Goal: Task Accomplishment & Management: Complete application form

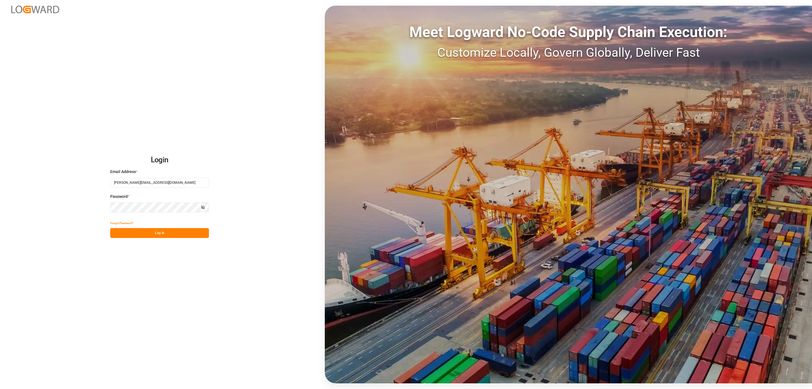
click at [175, 233] on button "Log In" at bounding box center [159, 233] width 99 height 10
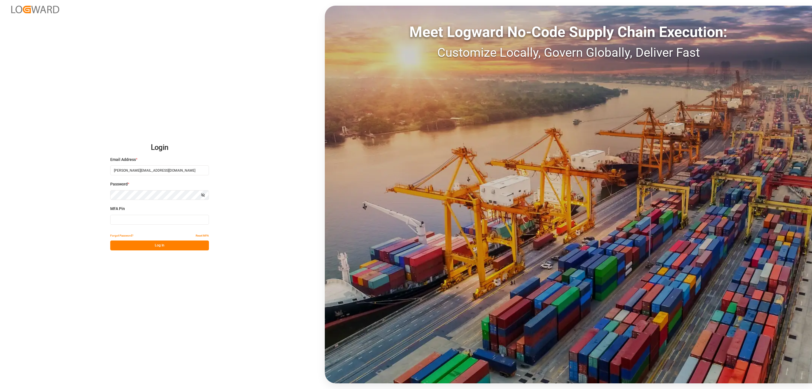
click at [148, 221] on input at bounding box center [159, 220] width 99 height 10
type input "543747"
click at [142, 245] on button "Log In" at bounding box center [159, 245] width 99 height 10
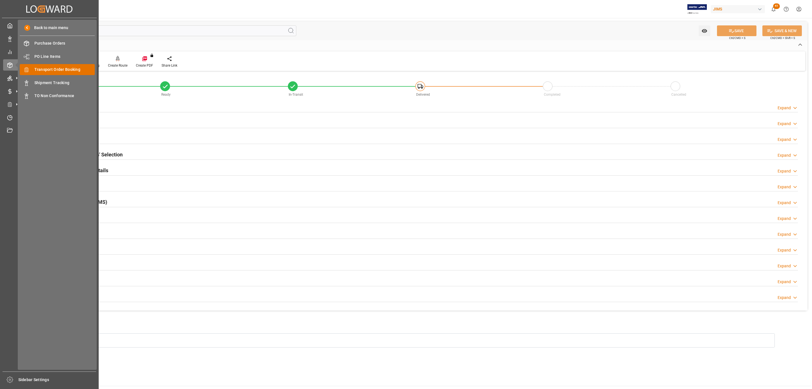
click at [78, 70] on span "Transport Order Booking" at bounding box center [64, 70] width 61 height 6
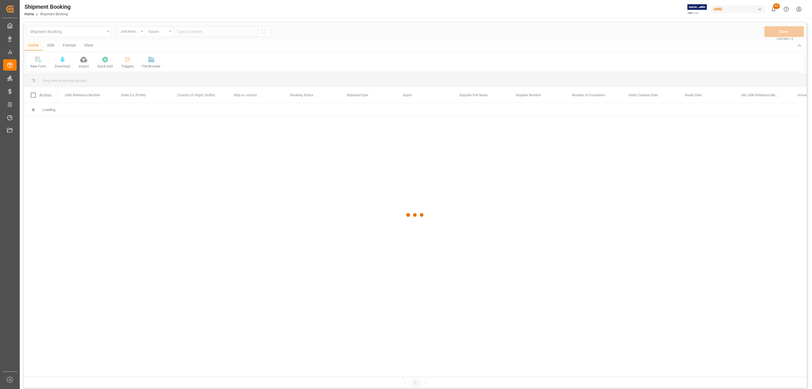
click at [192, 31] on div at bounding box center [415, 214] width 783 height 385
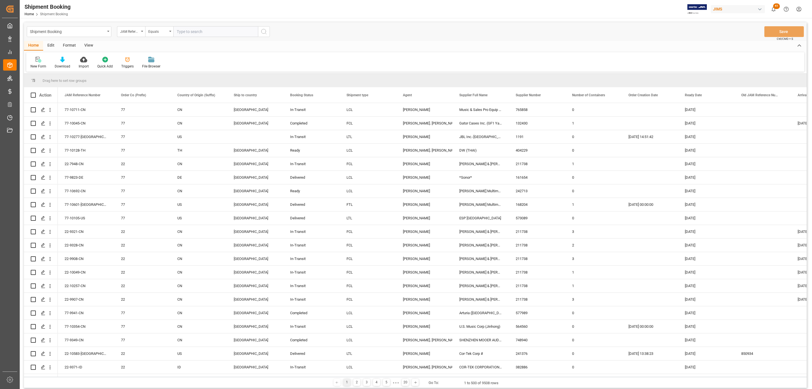
click at [192, 31] on input "text" at bounding box center [215, 31] width 85 height 11
paste input "77-10482-CN"
type input "77-10482-CN"
click at [266, 30] on icon "search button" at bounding box center [264, 31] width 7 height 7
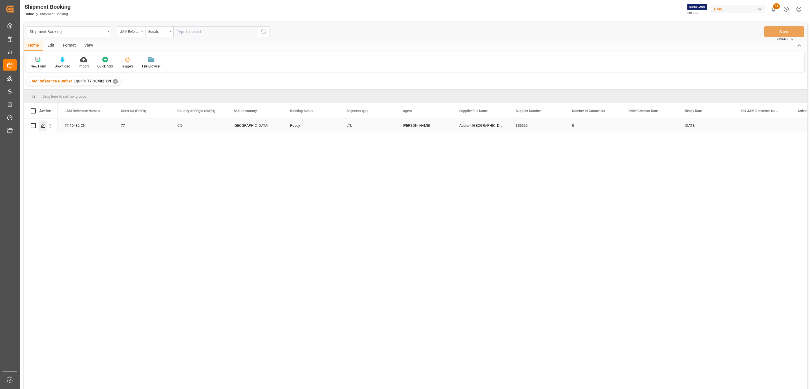
click at [41, 125] on icon "Press SPACE to select this row." at bounding box center [43, 125] width 5 height 5
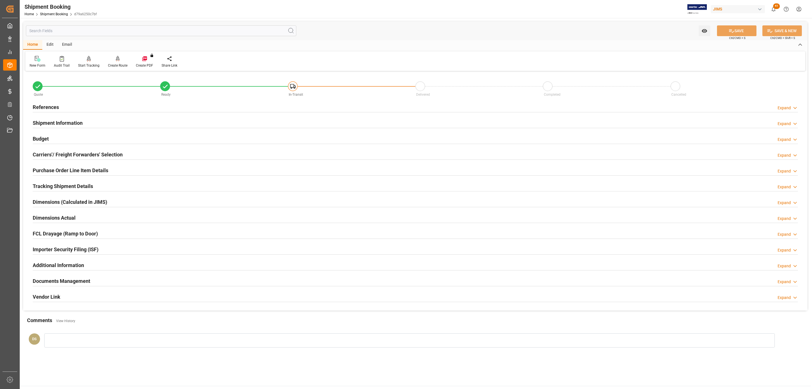
click at [96, 154] on h2 "Carriers'/ Freight Forwarders' Selection" at bounding box center [78, 155] width 90 height 8
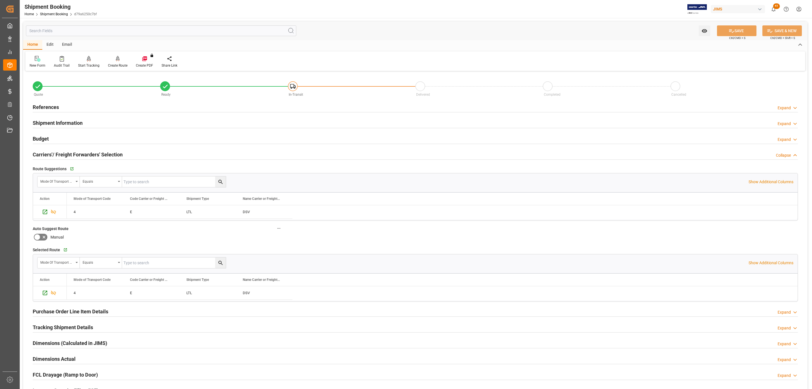
click at [91, 154] on h2 "Carriers'/ Freight Forwarders' Selection" at bounding box center [78, 155] width 90 height 8
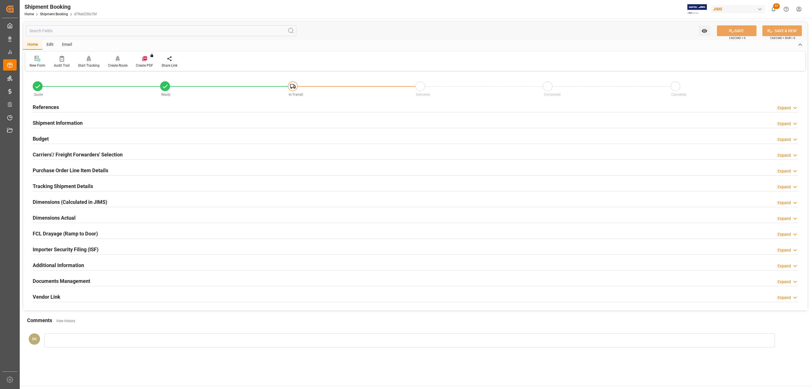
click at [62, 137] on div "Budget Expand" at bounding box center [415, 138] width 765 height 11
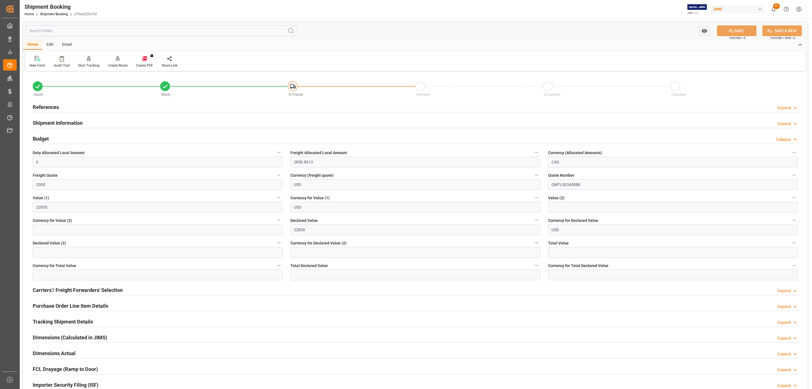
click at [62, 137] on div "Budget Collapse" at bounding box center [415, 138] width 765 height 11
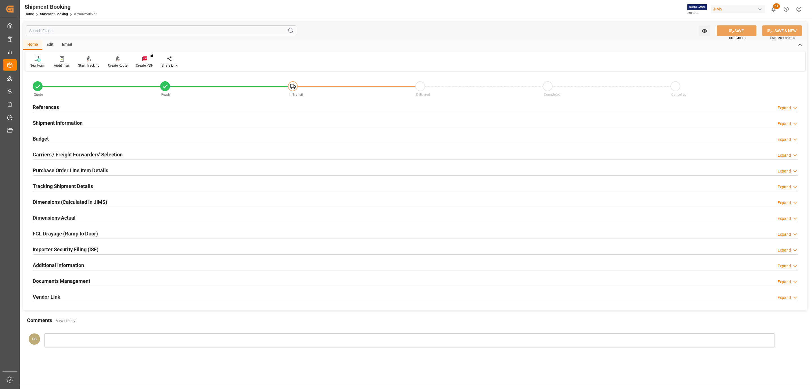
click at [51, 283] on h2 "Documents Management" at bounding box center [62, 281] width 58 height 8
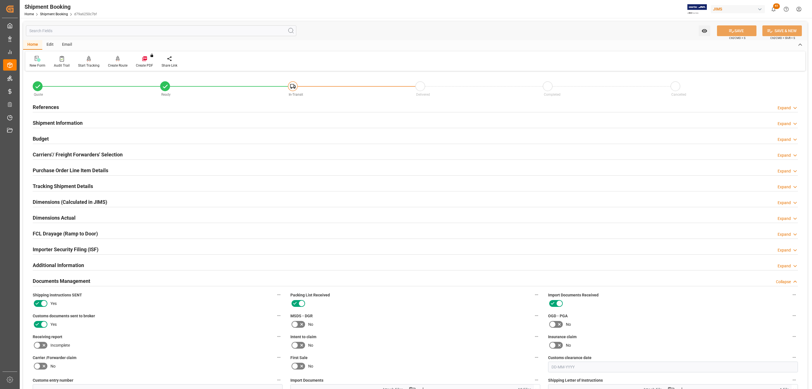
click at [51, 186] on h2 "Tracking Shipment Details" at bounding box center [63, 186] width 60 height 8
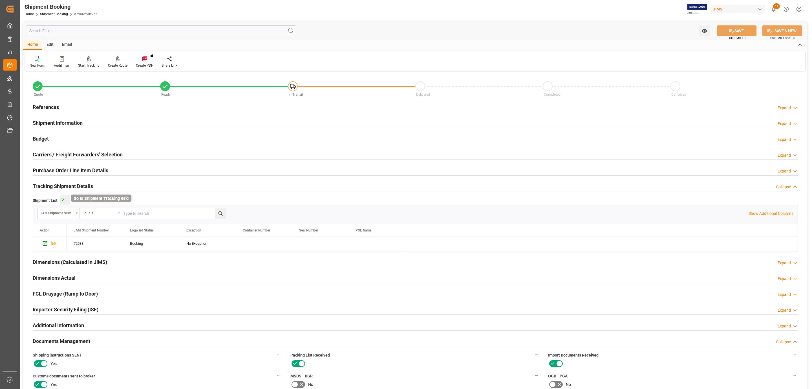
click at [62, 200] on icon "button" at bounding box center [62, 200] width 5 height 5
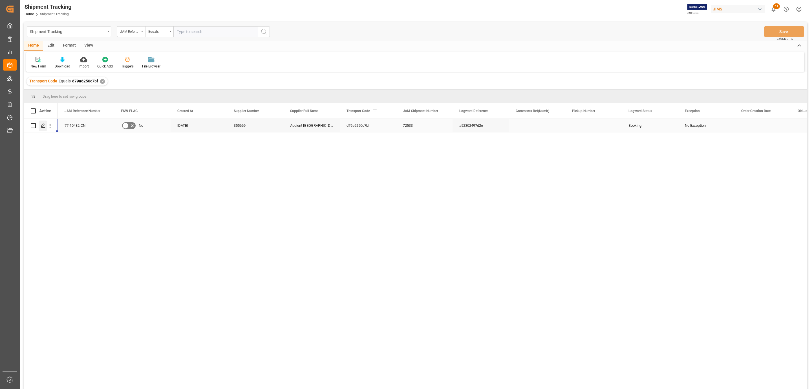
click at [43, 126] on icon "Press SPACE to select this row." at bounding box center [43, 125] width 5 height 5
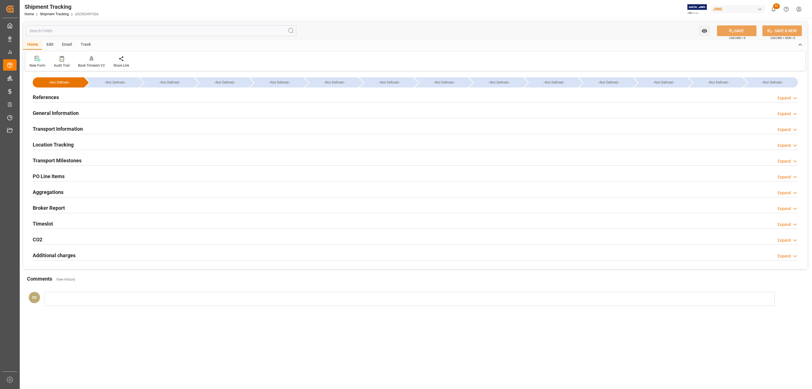
type input "22830"
click at [75, 128] on h2 "Transport Information" at bounding box center [58, 129] width 50 height 8
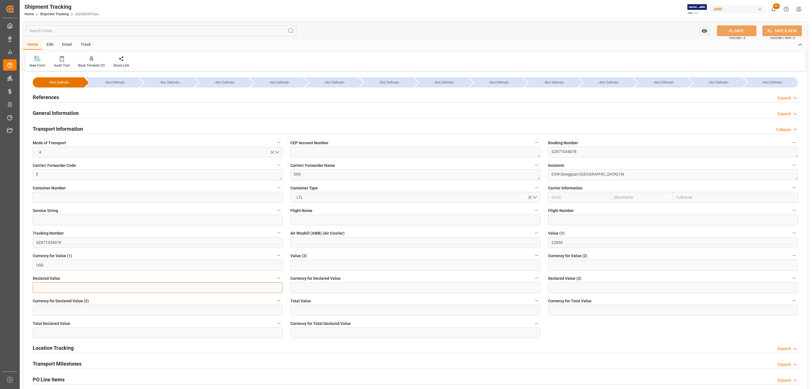
click at [100, 291] on input "text" at bounding box center [158, 287] width 250 height 11
type input "22830"
type input "usd"
click at [745, 30] on button "SAVE" at bounding box center [736, 30] width 39 height 11
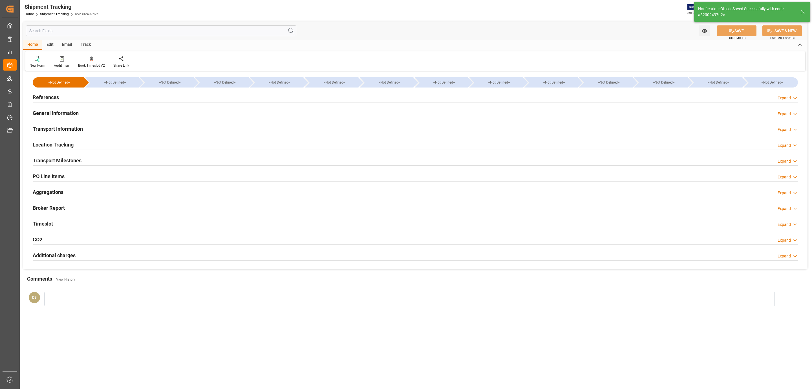
click at [63, 158] on h2 "Transport Milestones" at bounding box center [57, 160] width 49 height 8
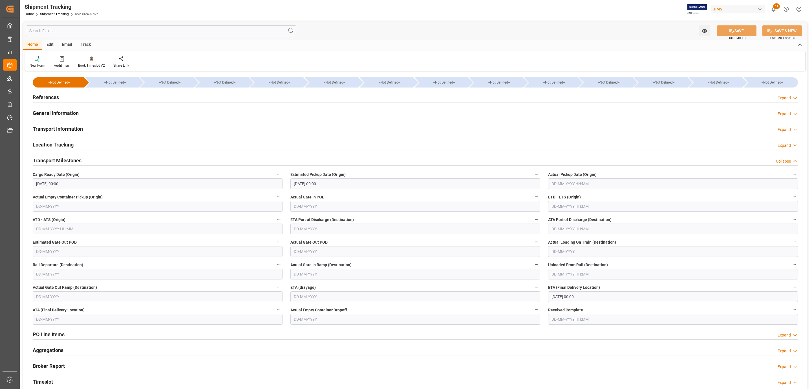
scroll to position [42, 0]
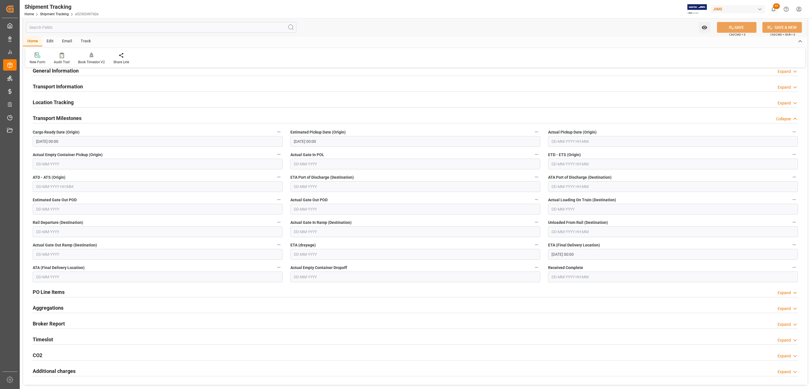
click at [347, 186] on input "text" at bounding box center [415, 186] width 250 height 11
click at [330, 264] on span "28" at bounding box center [331, 265] width 4 height 4
type input "[DATE]"
click at [564, 254] on input "[DATE] 00:00" at bounding box center [673, 254] width 250 height 11
click at [625, 267] on button "Next Month" at bounding box center [624, 267] width 3 height 3
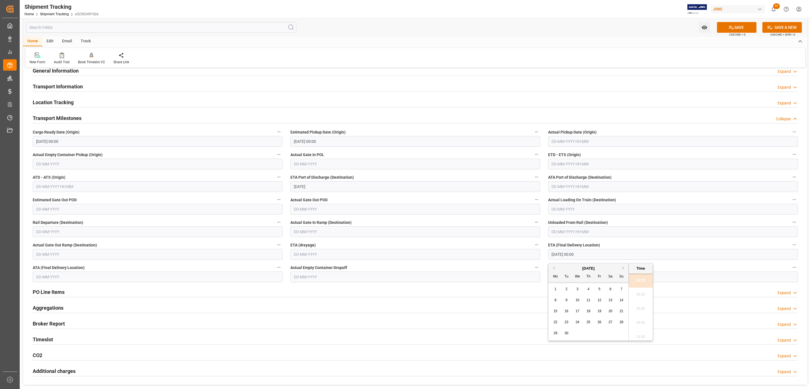
click at [556, 290] on span "1" at bounding box center [556, 289] width 2 height 4
type input "[DATE] 00:00"
click at [726, 27] on button "SAVE" at bounding box center [736, 27] width 39 height 11
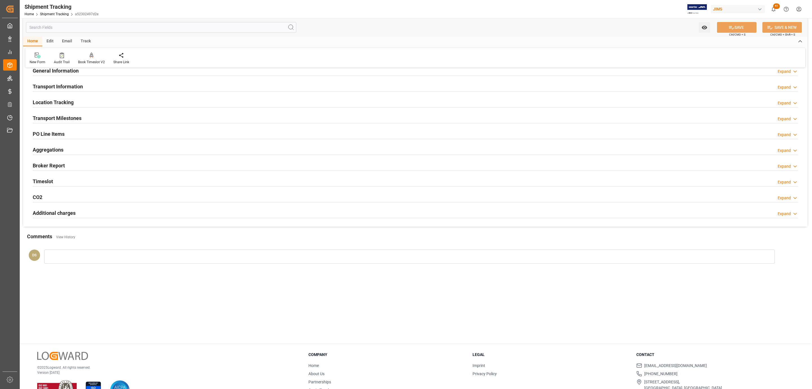
click at [72, 122] on h2 "Transport Milestones" at bounding box center [57, 118] width 49 height 8
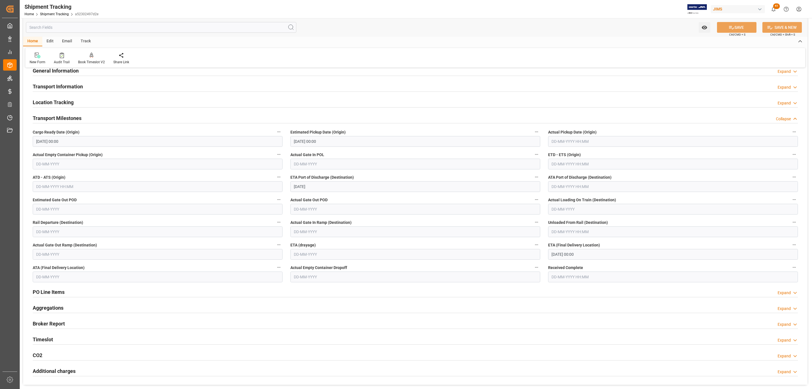
click at [569, 143] on input "text" at bounding box center [673, 141] width 250 height 11
click at [563, 177] on div "28 29 30 31 1 2 3" at bounding box center [588, 176] width 77 height 11
click at [59, 86] on h2 "Transport Information" at bounding box center [58, 87] width 50 height 8
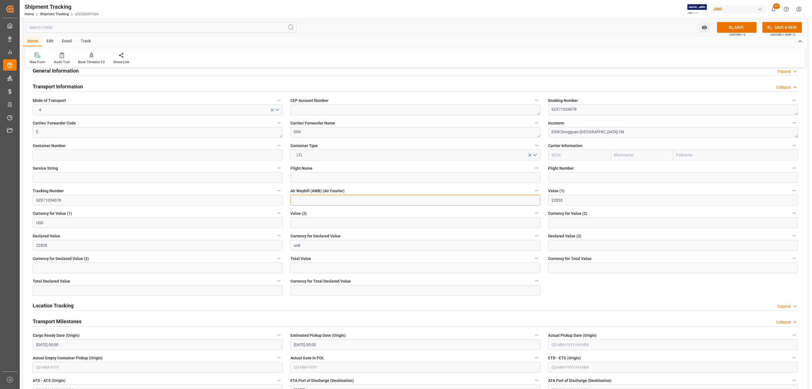
paste input "SZX71034078"
type input "SZX71034078"
click at [737, 29] on button "SAVE" at bounding box center [736, 27] width 39 height 11
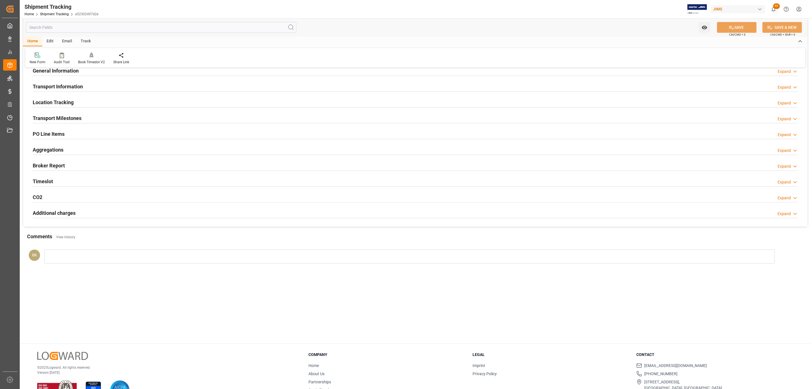
click at [46, 114] on div "Transport Milestones" at bounding box center [57, 117] width 49 height 11
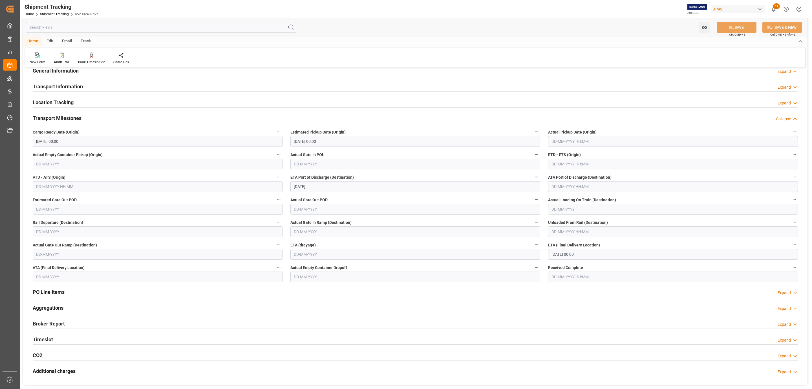
click at [601, 143] on input "text" at bounding box center [673, 141] width 250 height 11
click at [570, 173] on div "28 29 30 31 1 2 3" at bounding box center [588, 176] width 77 height 11
click at [588, 208] on span "21" at bounding box center [589, 209] width 4 height 4
type input "[DATE] 00:00"
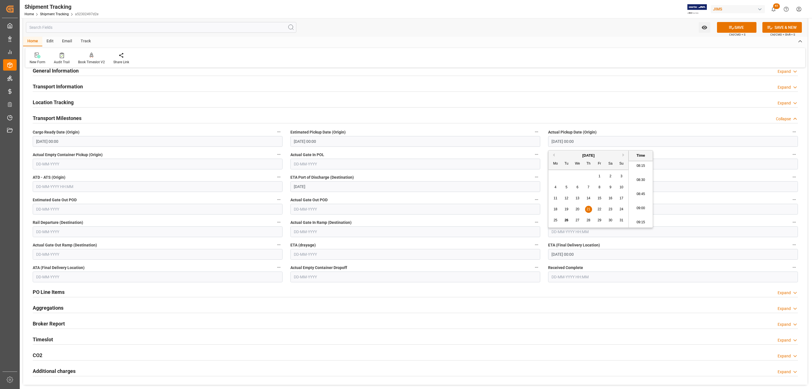
click at [727, 25] on button "SAVE" at bounding box center [736, 27] width 39 height 11
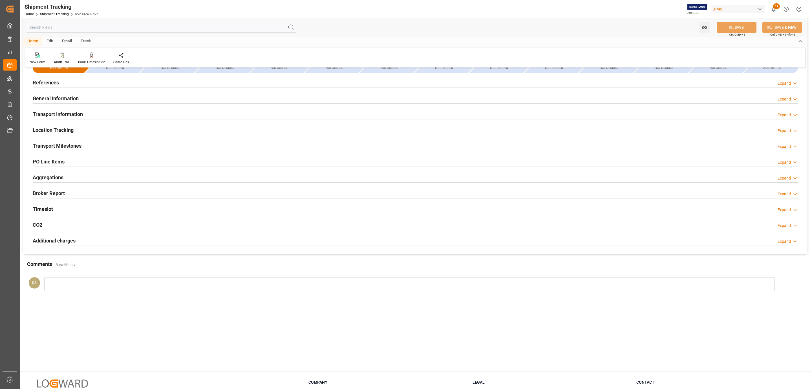
scroll to position [0, 0]
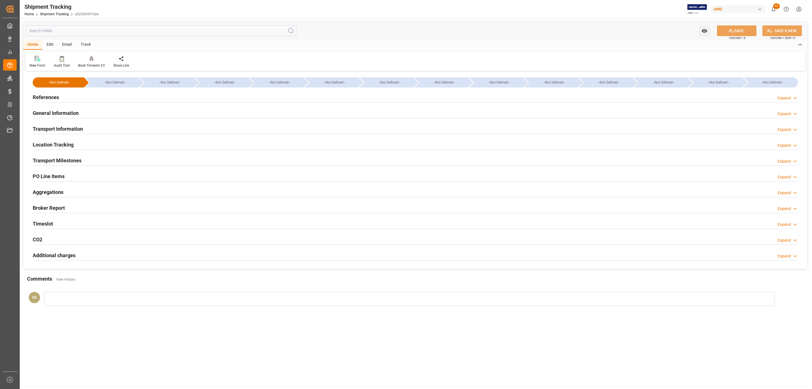
click at [66, 163] on h2 "Transport Milestones" at bounding box center [57, 160] width 49 height 8
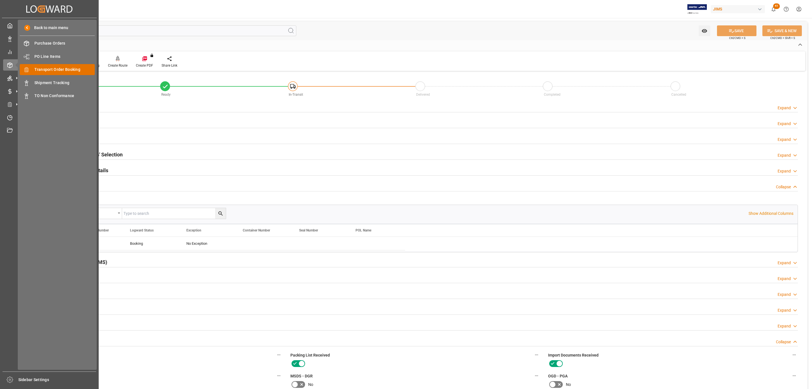
click at [74, 69] on span "Transport Order Booking" at bounding box center [64, 70] width 61 height 6
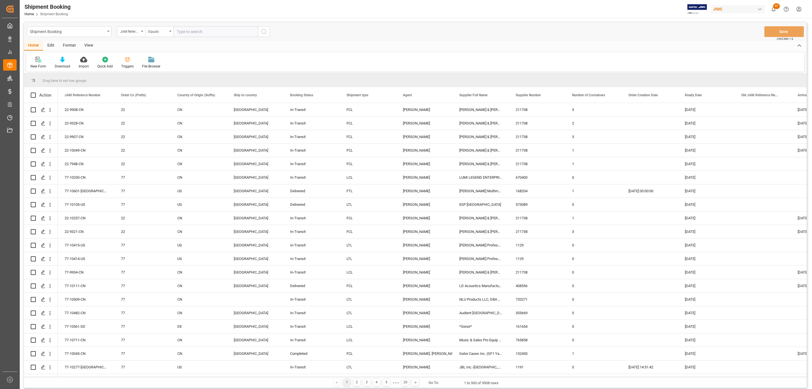
click at [37, 58] on icon at bounding box center [39, 60] width 6 height 6
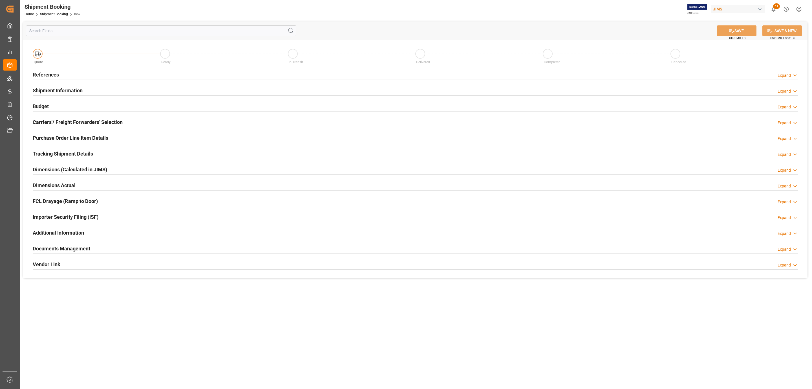
click at [88, 73] on div "References Expand" at bounding box center [415, 74] width 765 height 11
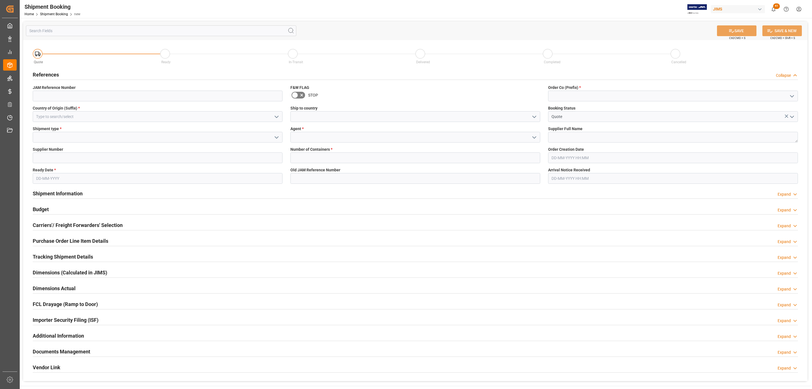
click at [274, 115] on icon "open menu" at bounding box center [276, 116] width 7 height 7
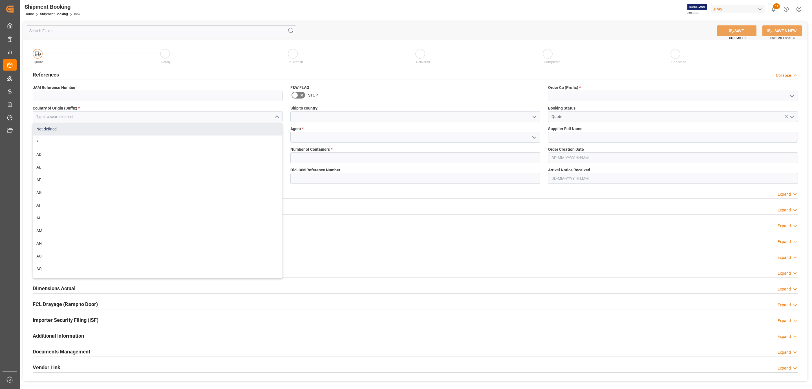
click at [33, 123] on div "Not defined" at bounding box center [157, 129] width 249 height 13
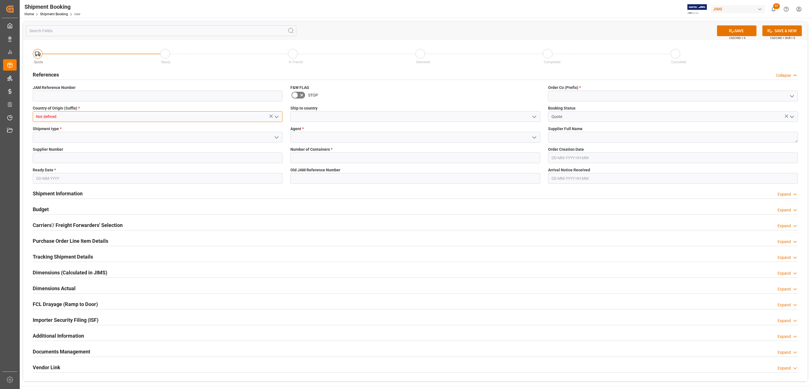
click at [37, 119] on input "Not defined" at bounding box center [158, 116] width 250 height 11
click at [72, 114] on input "Not defined" at bounding box center [158, 116] width 250 height 11
type input "N"
click at [62, 131] on div "US" at bounding box center [157, 129] width 249 height 13
type input "US"
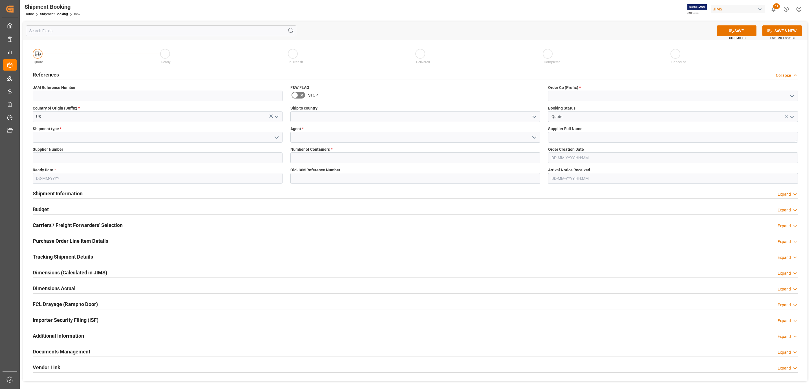
click at [277, 137] on icon "open menu" at bounding box center [276, 137] width 7 height 7
click at [82, 173] on div "LTL" at bounding box center [157, 175] width 249 height 13
type input "LTL"
click at [55, 158] on input at bounding box center [158, 157] width 250 height 11
paste input "181970"
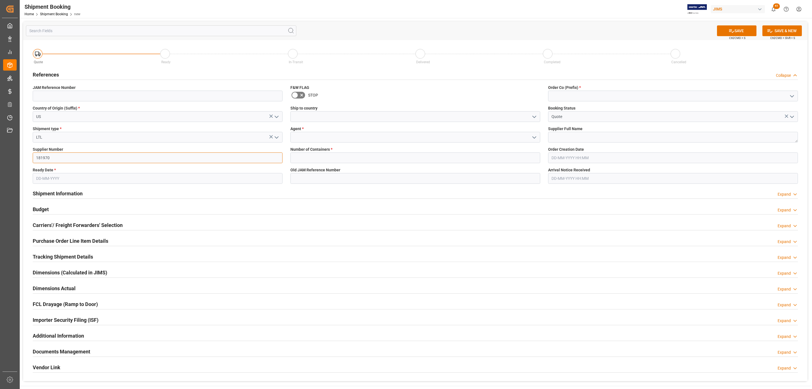
type input "181970"
click at [49, 176] on input "text" at bounding box center [158, 178] width 250 height 11
click at [62, 257] on span "27" at bounding box center [62, 257] width 4 height 4
type input "27-08-2025"
click at [536, 118] on icon "open menu" at bounding box center [534, 116] width 7 height 7
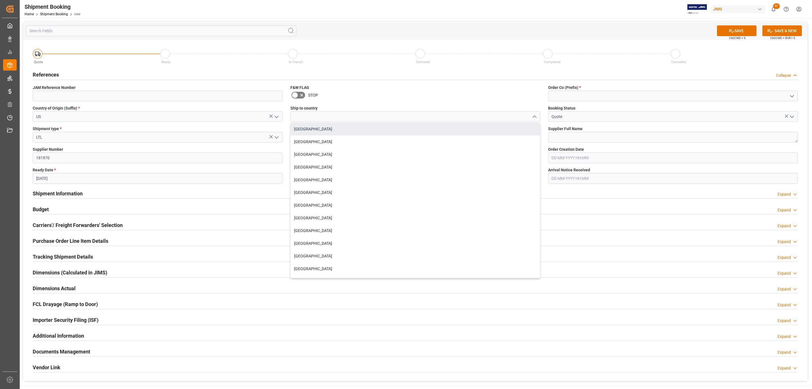
click at [327, 132] on div "Canada" at bounding box center [415, 129] width 249 height 13
type input "Canada"
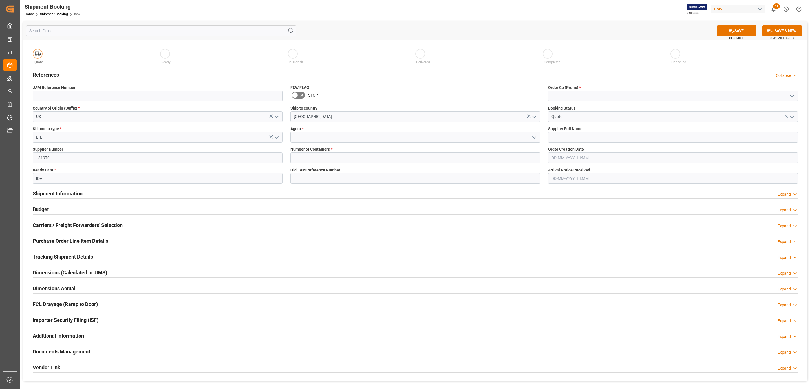
click at [535, 138] on icon "open menu" at bounding box center [534, 137] width 7 height 7
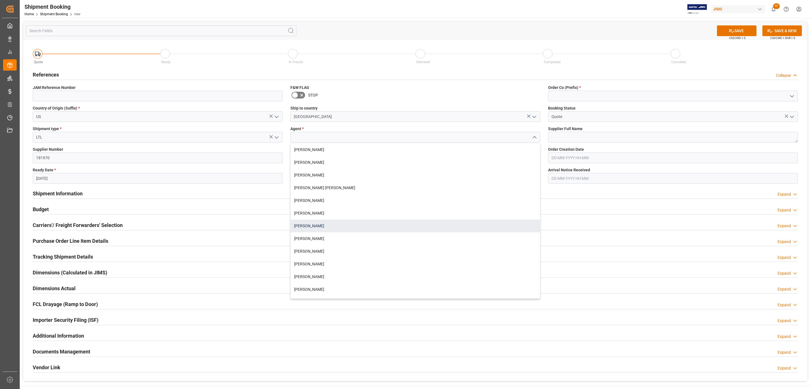
click at [327, 226] on div "[PERSON_NAME]" at bounding box center [415, 225] width 249 height 13
type input "[PERSON_NAME]"
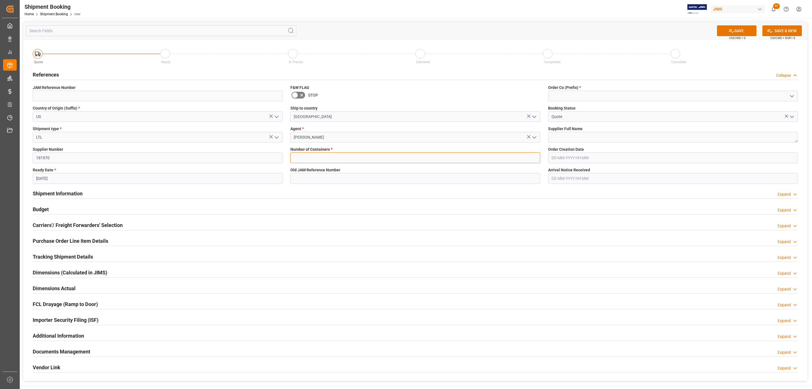
click at [310, 154] on input "text" at bounding box center [415, 157] width 250 height 11
type input "0"
click at [792, 98] on icon "open menu" at bounding box center [792, 96] width 7 height 7
click at [597, 123] on div "77" at bounding box center [672, 121] width 249 height 13
type input "77"
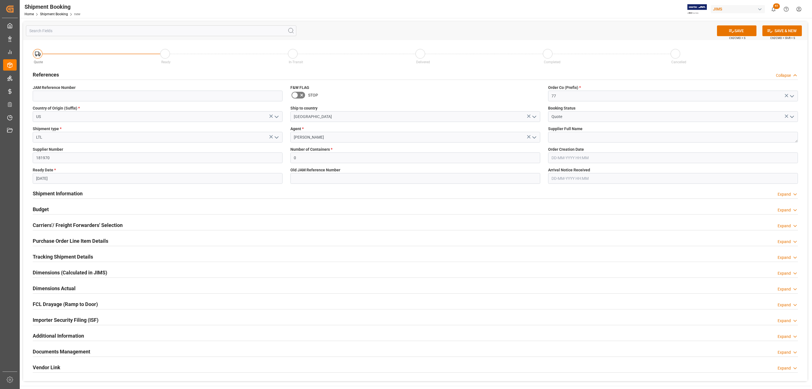
click at [562, 132] on div "Supplier Full Name" at bounding box center [673, 134] width 258 height 21
click at [561, 135] on textarea at bounding box center [673, 137] width 250 height 11
paste textarea "Radio Design Labs"
type textarea "Radio Design Labs"
click at [738, 28] on button "SAVE" at bounding box center [736, 30] width 39 height 11
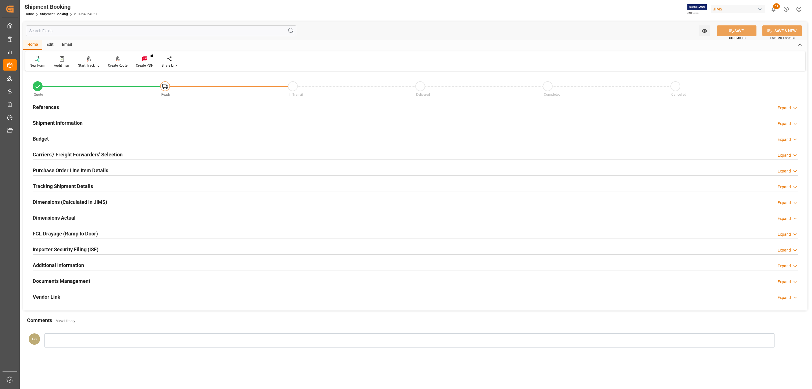
click at [65, 109] on div "References Expand" at bounding box center [415, 106] width 765 height 11
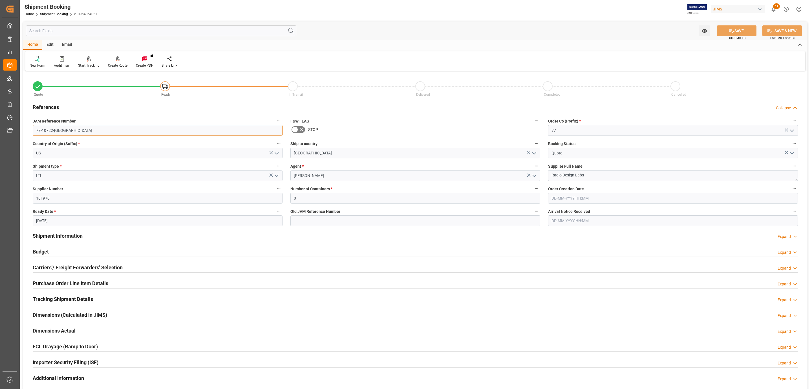
click at [62, 126] on input "77-10722-US" at bounding box center [158, 130] width 250 height 11
